Goal: Communication & Community: Participate in discussion

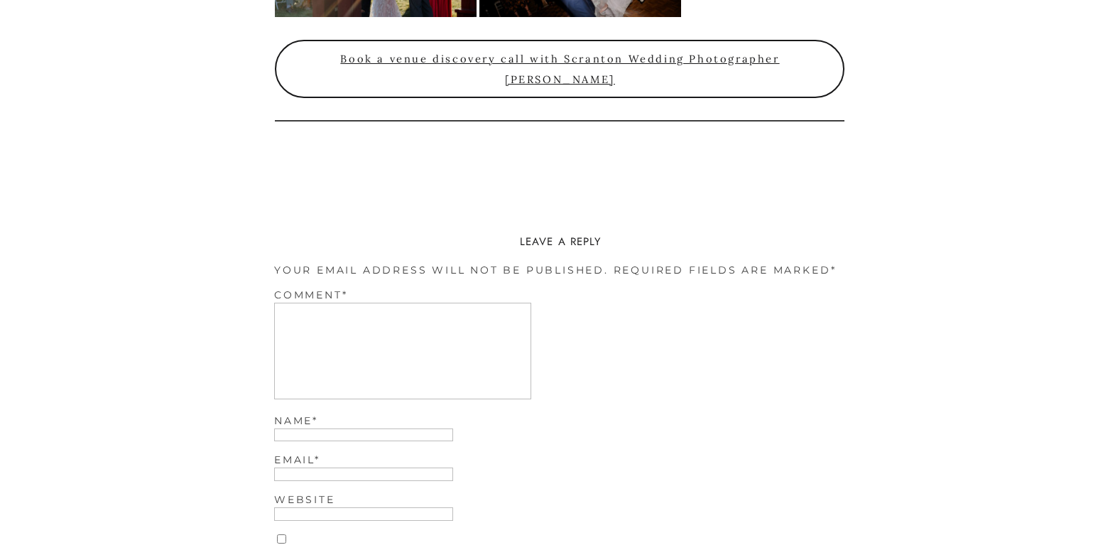
scroll to position [3538, 0]
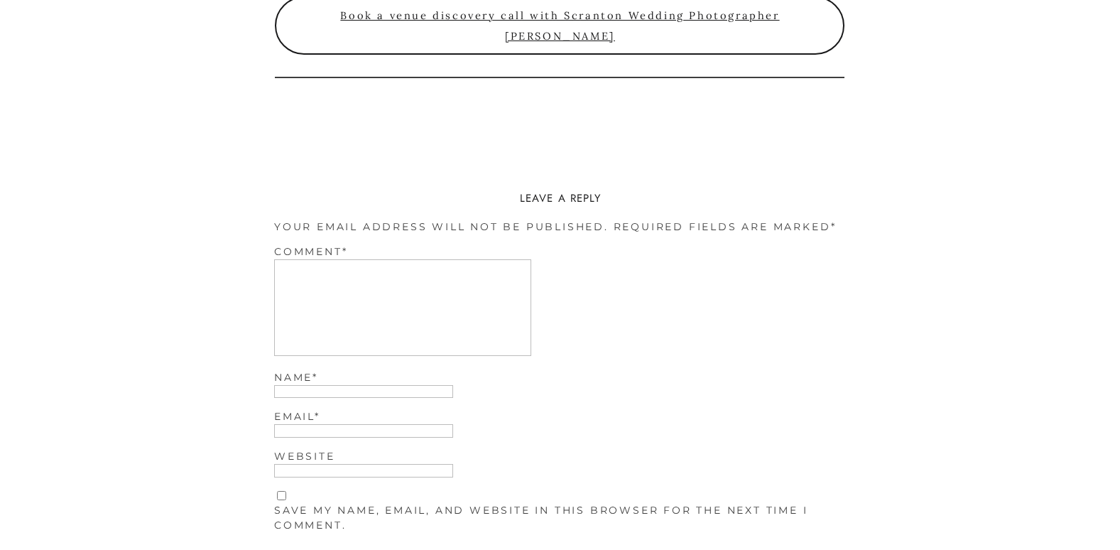
click at [292, 289] on textarea "Comment *" at bounding box center [402, 307] width 257 height 97
click at [293, 270] on textarea "Comment *" at bounding box center [402, 307] width 257 height 97
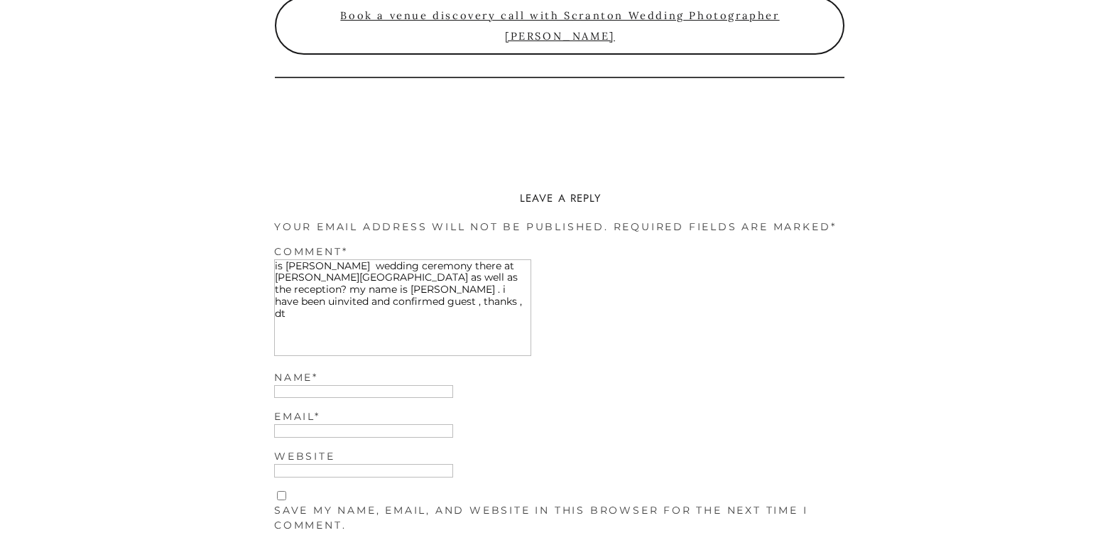
click at [441, 283] on textarea "is [PERSON_NAME] wedding ceremony there at [PERSON_NAME][GEOGRAPHIC_DATA] as we…" at bounding box center [402, 307] width 257 height 97
type textarea "is [PERSON_NAME] wedding ceremony there at [PERSON_NAME][GEOGRAPHIC_DATA] as we…"
click at [309, 391] on input "Name *" at bounding box center [363, 391] width 179 height 13
type input "[PERSON_NAME]"
type input "[EMAIL_ADDRESS][DOMAIN_NAME]"
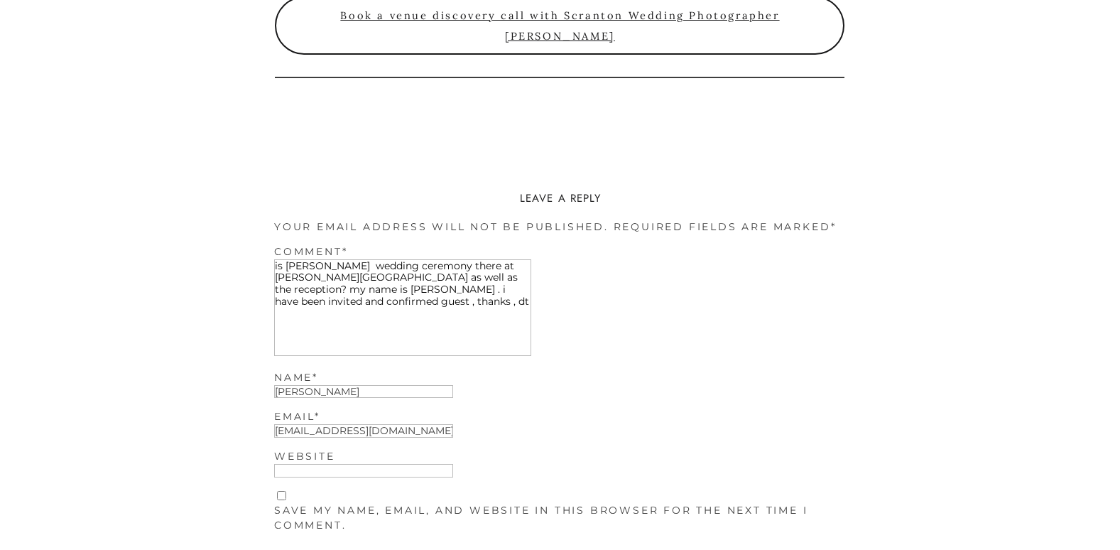
click at [281, 494] on input "Save my name, email, and website in this browser for the next time I comment." at bounding box center [281, 495] width 9 height 9
checkbox input "true"
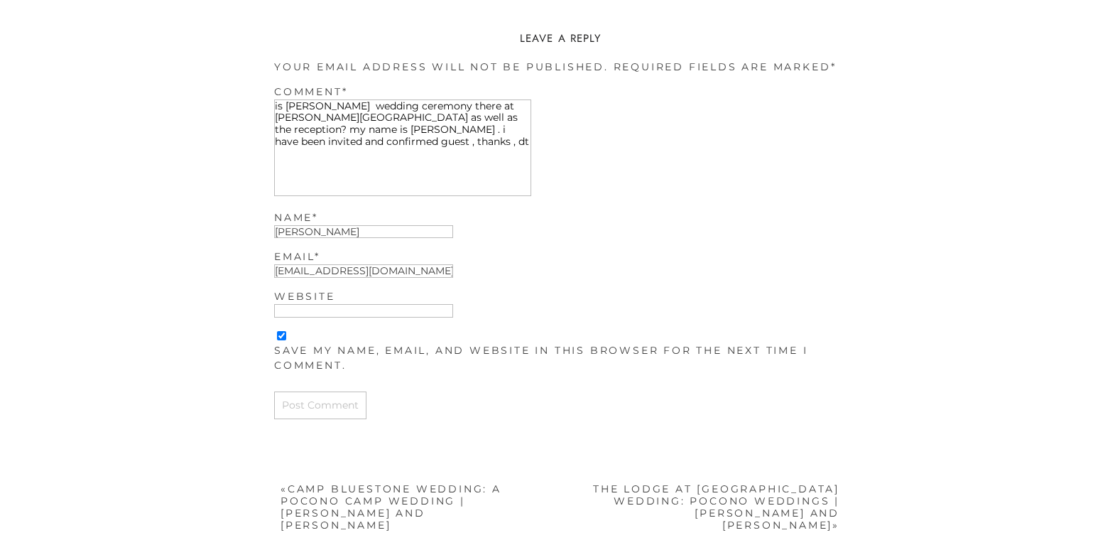
scroll to position [3759, 0]
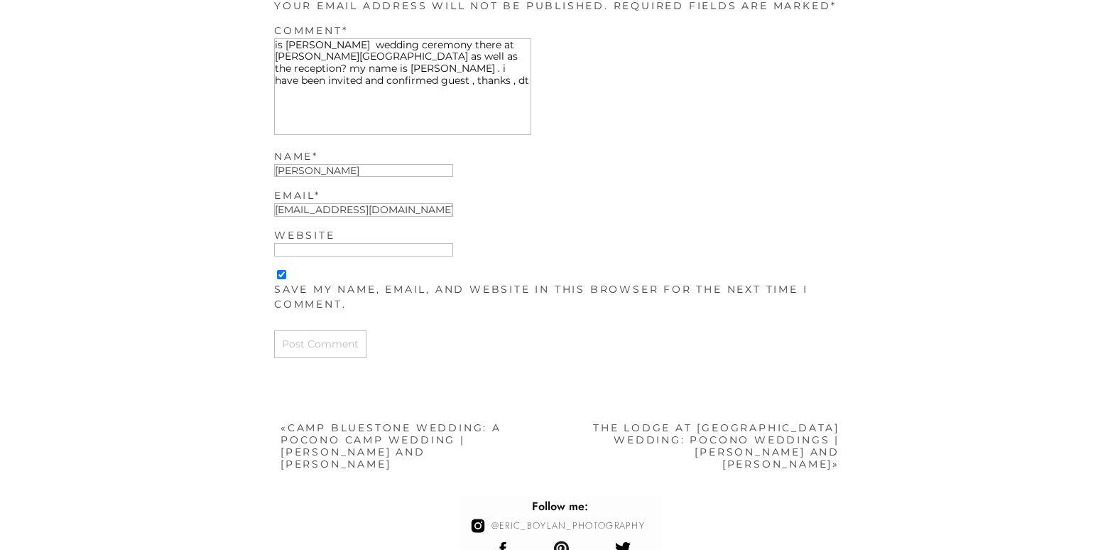
click at [288, 251] on input "Website" at bounding box center [363, 249] width 179 height 13
click at [294, 337] on input "Post Comment" at bounding box center [320, 344] width 92 height 28
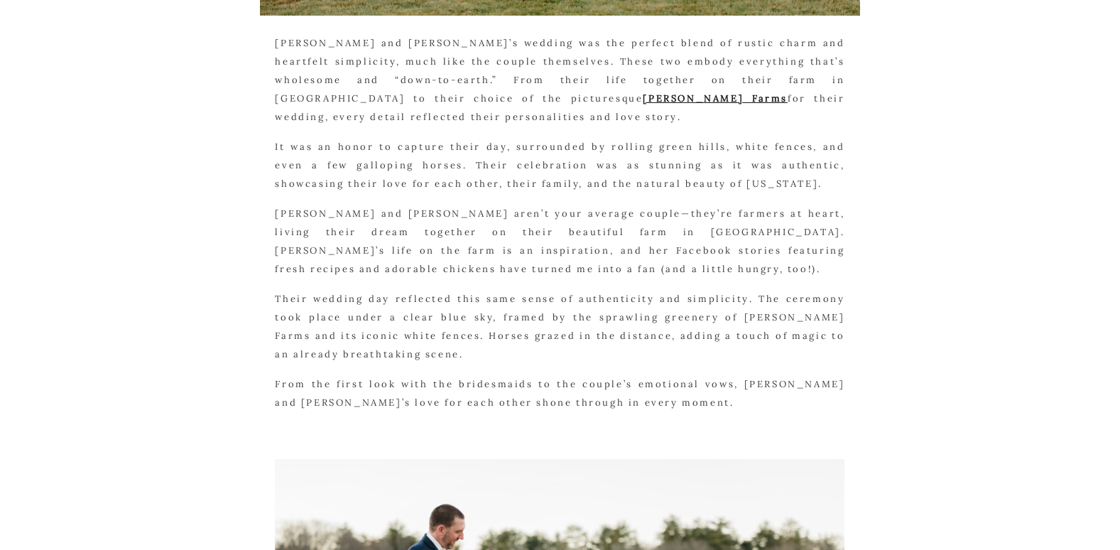
scroll to position [0, 0]
